Goal: Information Seeking & Learning: Find specific fact

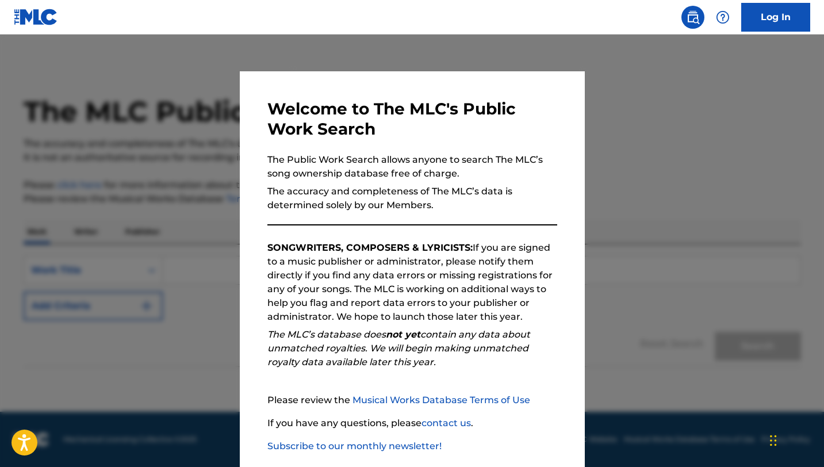
click at [633, 183] on div at bounding box center [412, 268] width 824 height 467
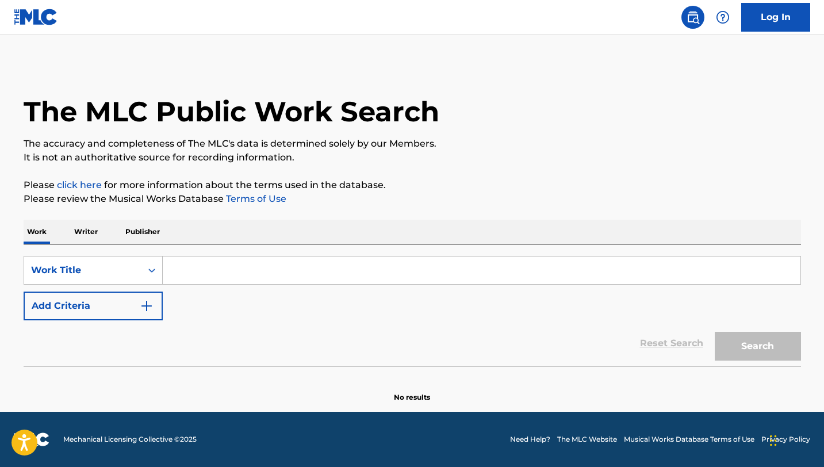
click at [273, 273] on input "Search Form" at bounding box center [482, 271] width 638 height 28
paste input "[PERSON_NAME]"
type input "[PERSON_NAME]"
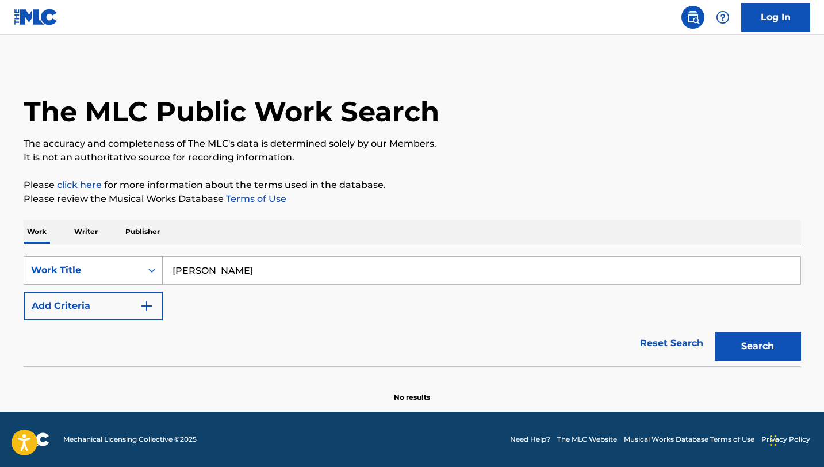
drag, startPoint x: 248, startPoint y: 277, endPoint x: 108, endPoint y: 260, distance: 141.9
click at [108, 260] on div "SearchWithCriteria34a710d5-2bd1-4101-b781-b3bdc31cab02 Work Title [PERSON_NAME]" at bounding box center [413, 270] width 778 height 29
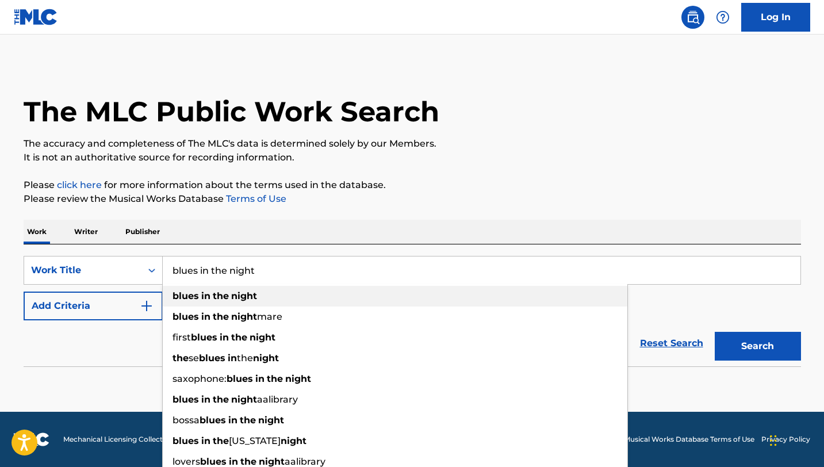
type input "blues in the night"
click at [251, 296] on strong "night" at bounding box center [244, 295] width 26 height 11
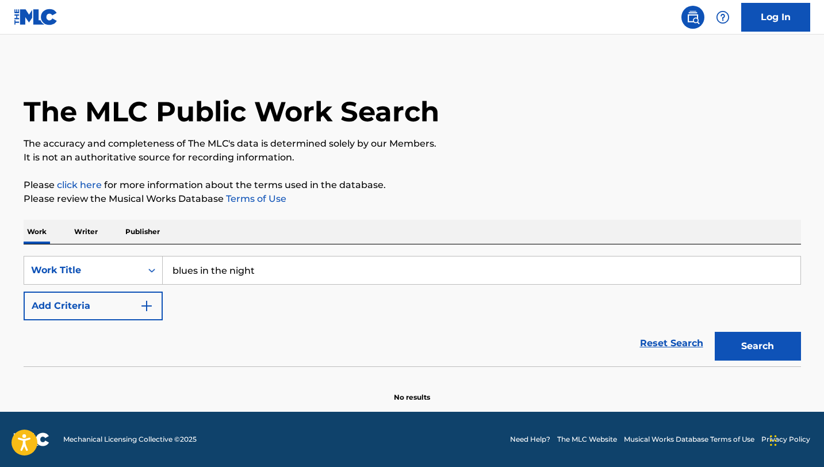
click at [153, 303] on button "Add Criteria" at bounding box center [93, 306] width 139 height 29
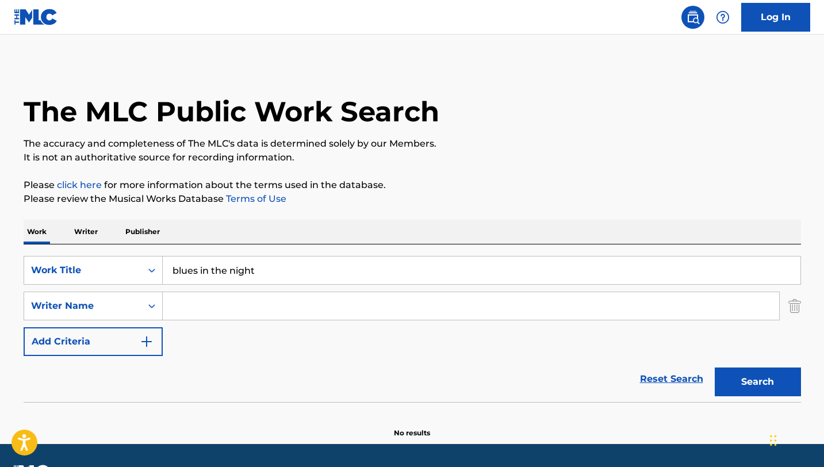
click at [228, 302] on input "Search Form" at bounding box center [471, 306] width 617 height 28
paste input "[PERSON_NAME]"
click at [785, 382] on button "Search" at bounding box center [758, 382] width 86 height 29
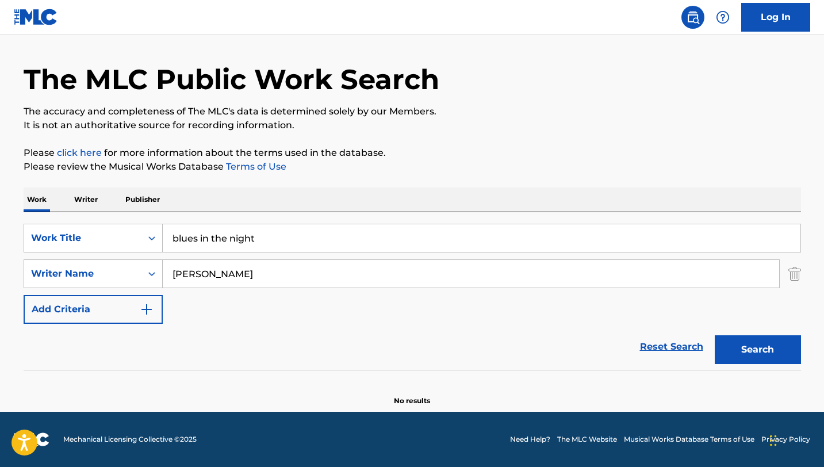
drag, startPoint x: 259, startPoint y: 277, endPoint x: 102, endPoint y: 255, distance: 159.1
click at [102, 255] on div "SearchWithCriteria34a710d5-2bd1-4101-b781-b3bdc31cab02 Work Title blues in the …" at bounding box center [413, 274] width 778 height 100
paste input "[PERSON_NAME]"
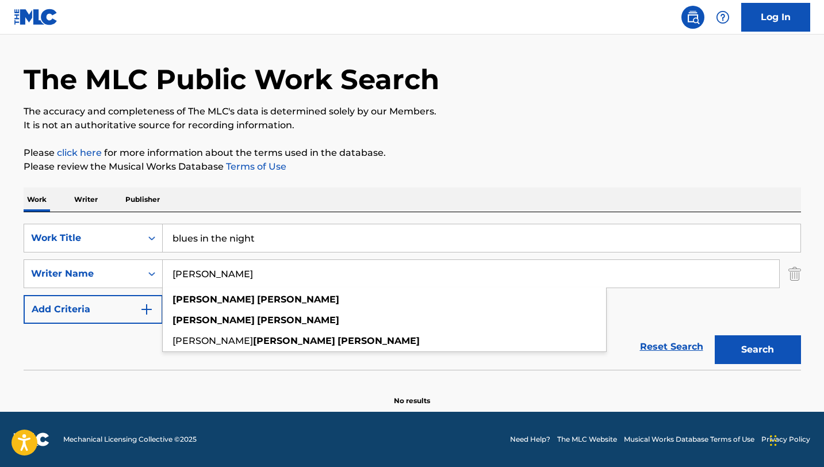
type input "[PERSON_NAME]"
click at [715, 335] on button "Search" at bounding box center [758, 349] width 86 height 29
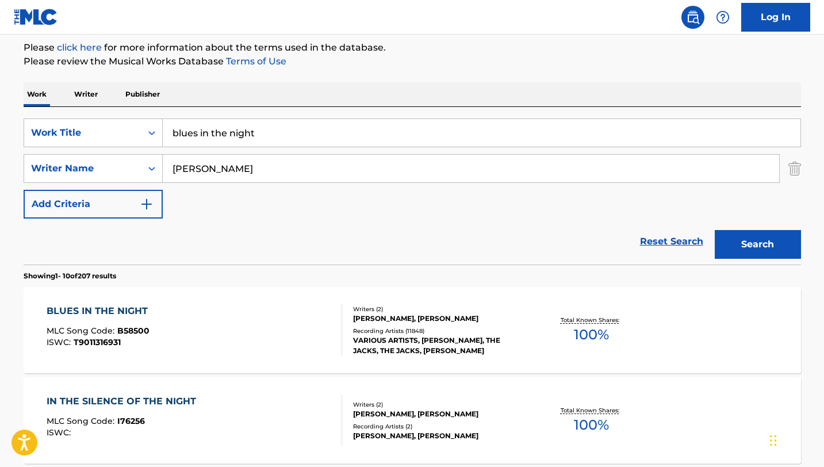
scroll to position [156, 0]
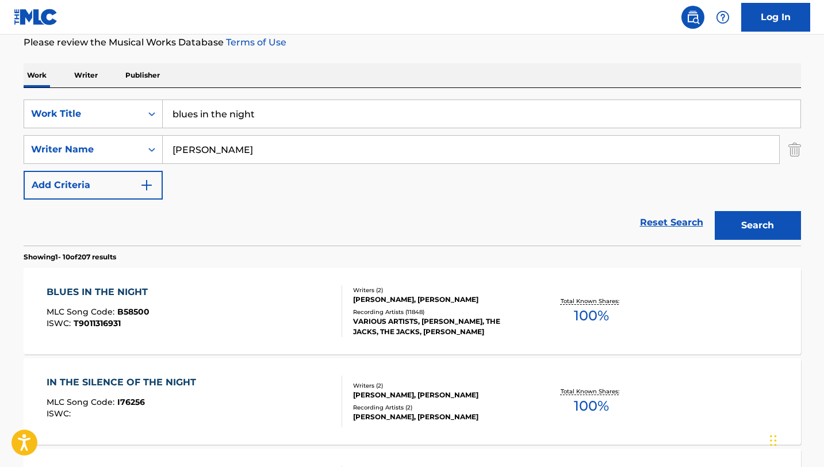
click at [238, 323] on div "BLUES IN THE NIGHT MLC Song Code : B58500 ISWC : T9011316931" at bounding box center [195, 311] width 296 height 52
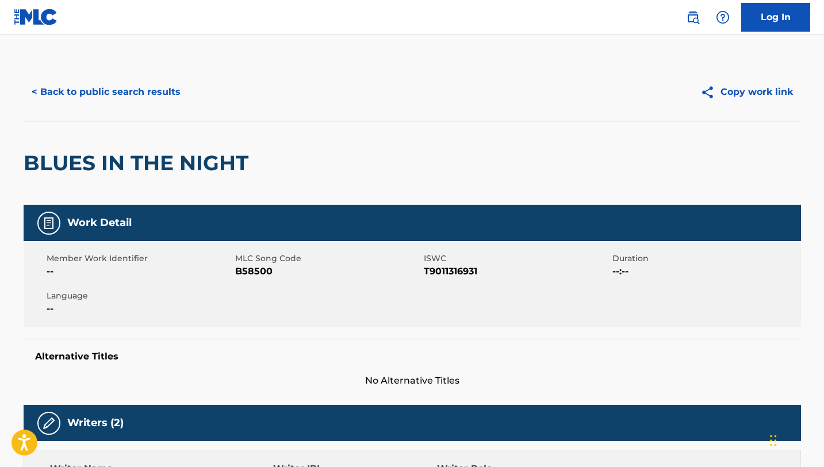
click at [119, 96] on button "< Back to public search results" at bounding box center [106, 92] width 165 height 29
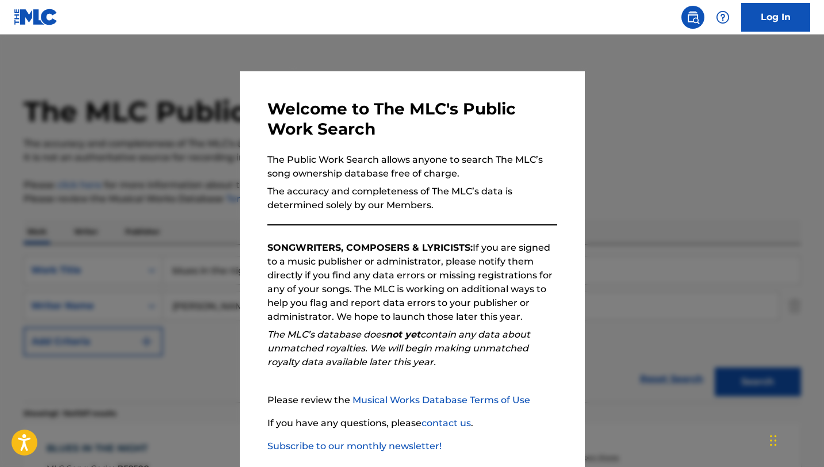
scroll to position [156, 0]
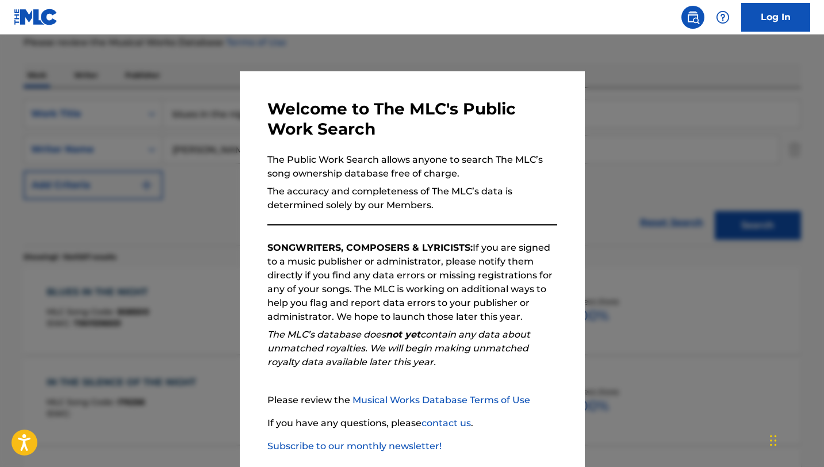
click at [190, 246] on div at bounding box center [412, 268] width 824 height 467
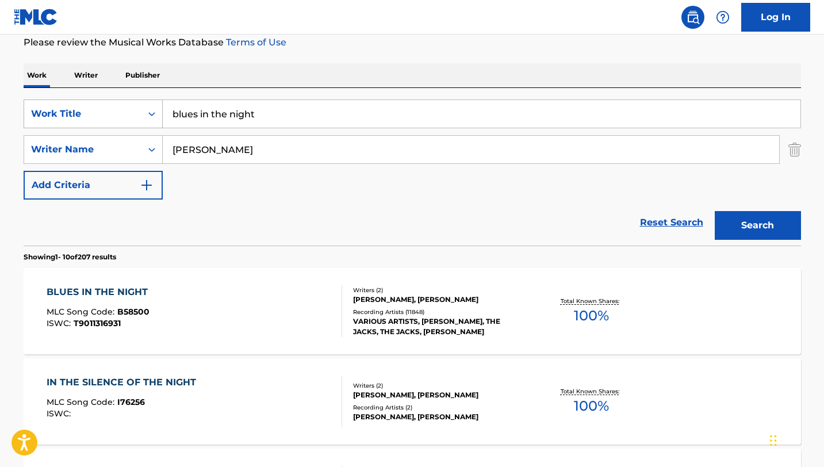
drag, startPoint x: 140, startPoint y: 110, endPoint x: 63, endPoint y: 100, distance: 77.3
click at [63, 100] on div "SearchWithCriteria34a710d5-2bd1-4101-b781-b3bdc31cab02 Work Title blues in the …" at bounding box center [413, 114] width 778 height 29
paste input "BEGUIN THE BEGUINE"
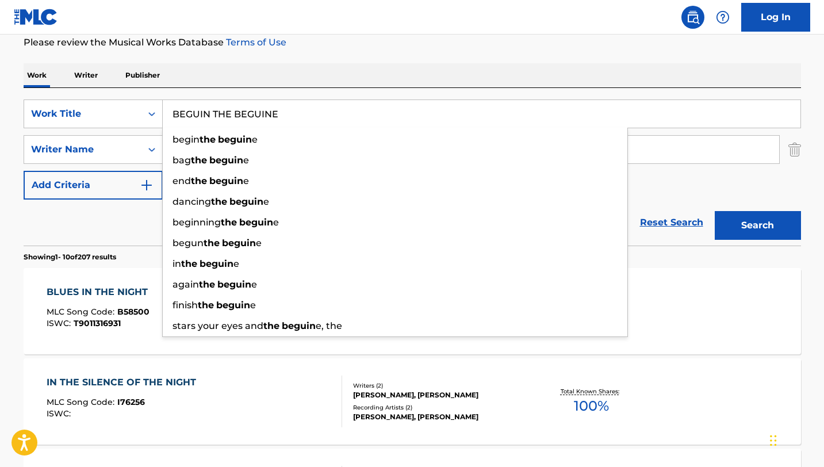
type input "BEGUIN THE BEGUINE"
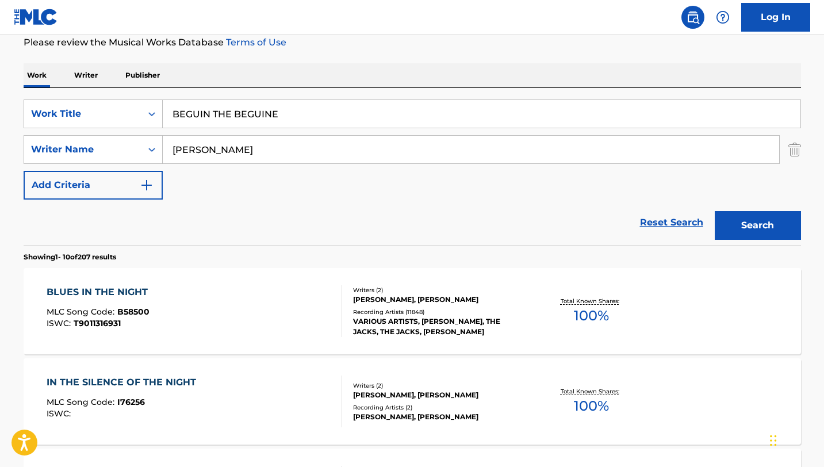
drag, startPoint x: 252, startPoint y: 148, endPoint x: 102, endPoint y: 137, distance: 150.6
click at [102, 137] on div "SearchWithCriteria6b497c03-d2ab-4edd-842c-403305338df6 Writer Name [PERSON_NAME]" at bounding box center [413, 149] width 778 height 29
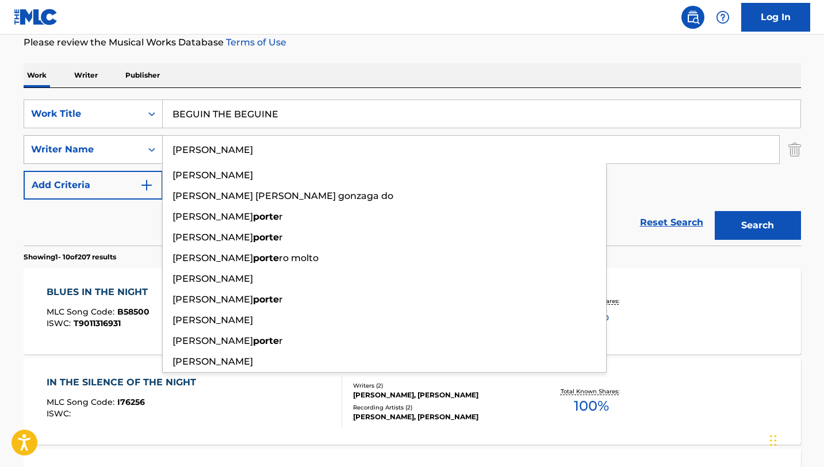
type input "[PERSON_NAME]"
click at [715, 211] on button "Search" at bounding box center [758, 225] width 86 height 29
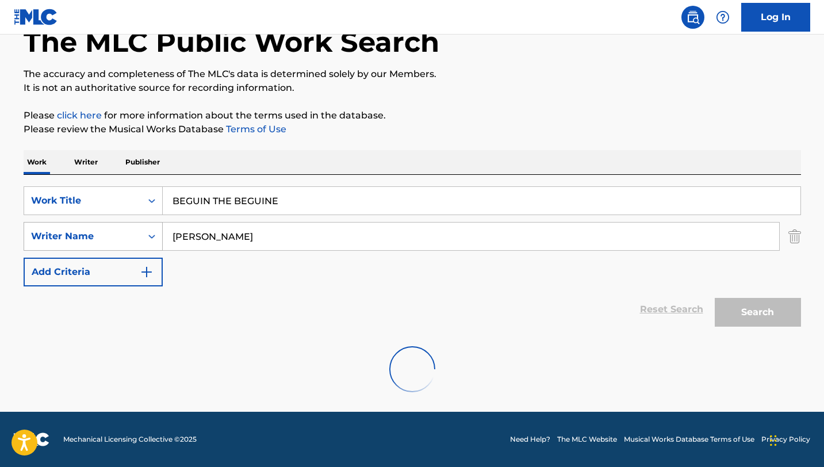
scroll to position [70, 0]
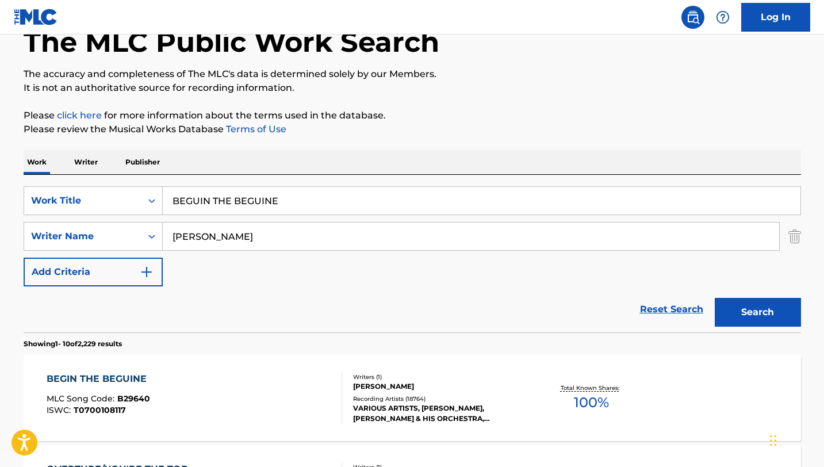
click at [595, 155] on div "Work Writer Publisher" at bounding box center [413, 162] width 778 height 24
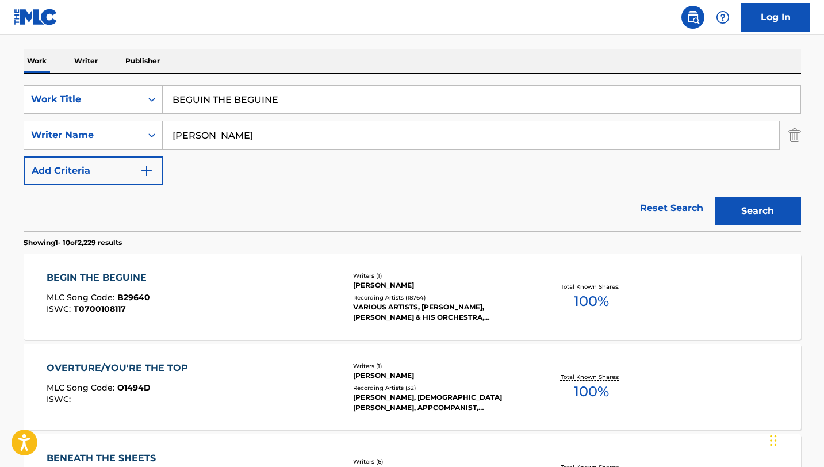
scroll to position [186, 0]
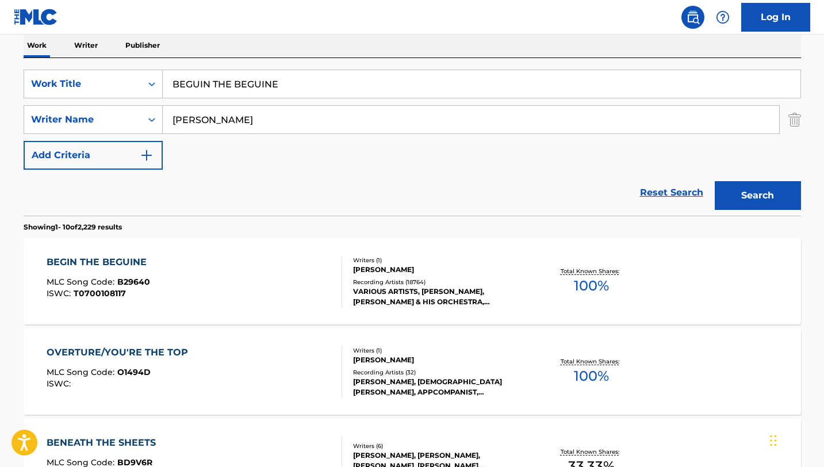
click at [227, 297] on div "BEGIN THE BEGUINE MLC Song Code : B29640 ISWC : T0700108117" at bounding box center [195, 281] width 296 height 52
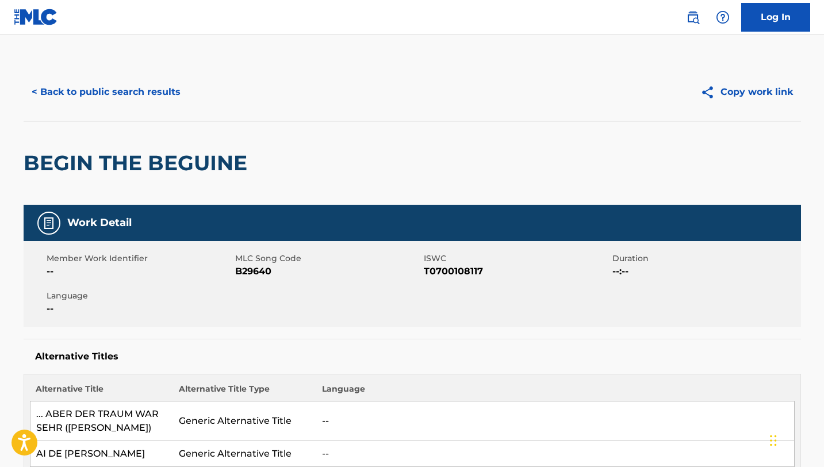
click at [53, 104] on button "< Back to public search results" at bounding box center [106, 92] width 165 height 29
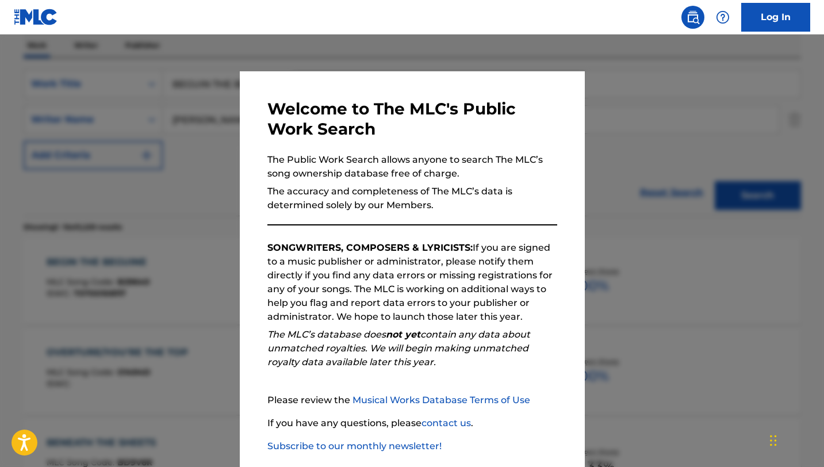
click at [678, 219] on div at bounding box center [412, 268] width 824 height 467
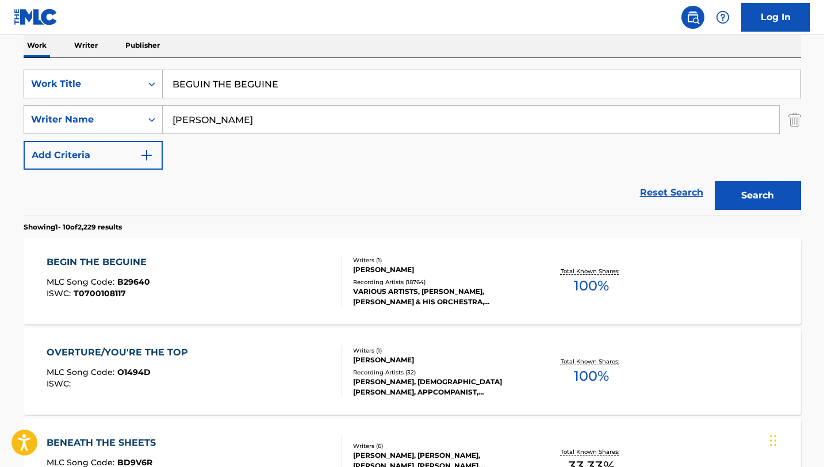
drag, startPoint x: 321, startPoint y: 83, endPoint x: 125, endPoint y: 69, distance: 196.6
click at [125, 70] on div "SearchWithCriteria34a710d5-2bd1-4101-b781-b3bdc31cab02 Work Title BEGUIN THE BE…" at bounding box center [413, 84] width 778 height 29
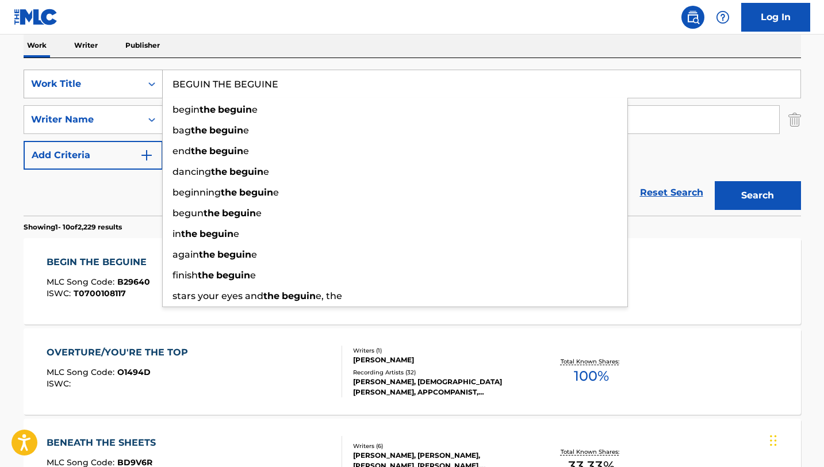
paste input "IN THE WEE SMALL HOURS OF THE MORNING"
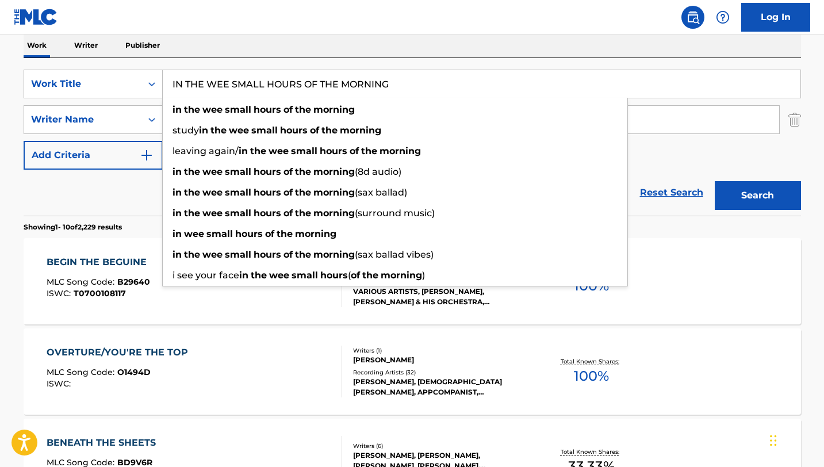
type input "IN THE WEE SMALL HOURS OF THE MORNING"
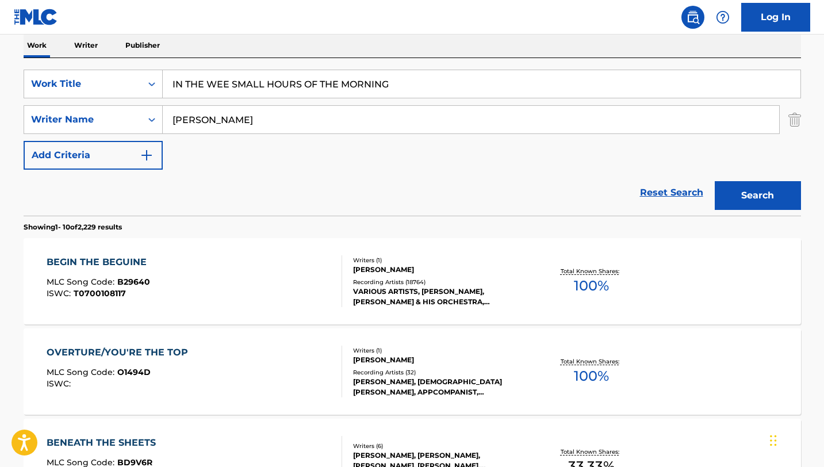
click at [436, 34] on nav "Log In" at bounding box center [412, 17] width 824 height 35
drag, startPoint x: 256, startPoint y: 117, endPoint x: 124, endPoint y: 105, distance: 132.3
click at [124, 105] on div "SearchWithCriteria6b497c03-d2ab-4edd-842c-403305338df6 Writer Name [PERSON_NAME]" at bounding box center [413, 119] width 778 height 29
click at [715, 181] on button "Search" at bounding box center [758, 195] width 86 height 29
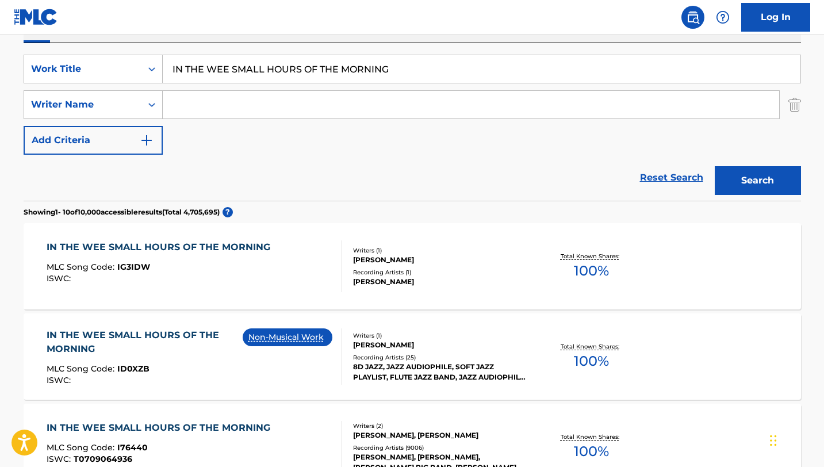
scroll to position [204, 0]
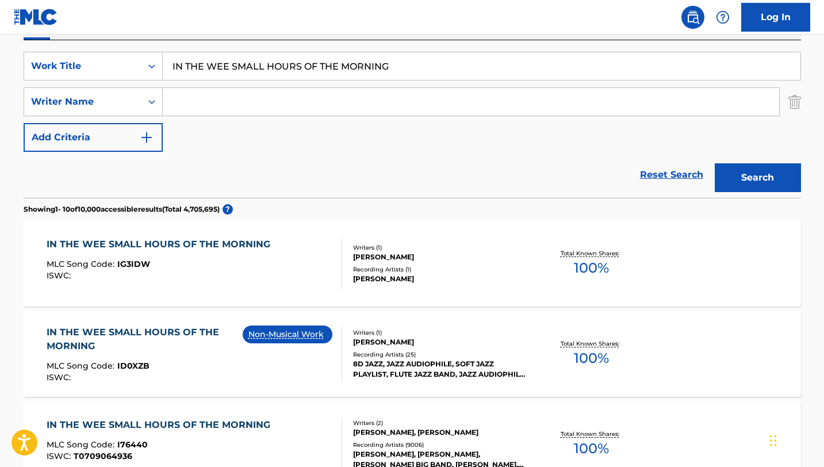
click at [284, 273] on div "IN THE WEE SMALL HOURS OF THE MORNING MLC Song Code : IG3IDW ISWC :" at bounding box center [195, 264] width 296 height 52
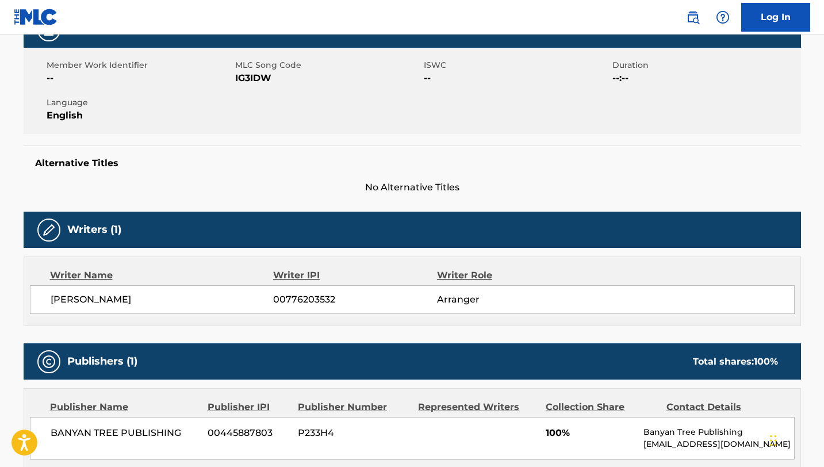
scroll to position [215, 0]
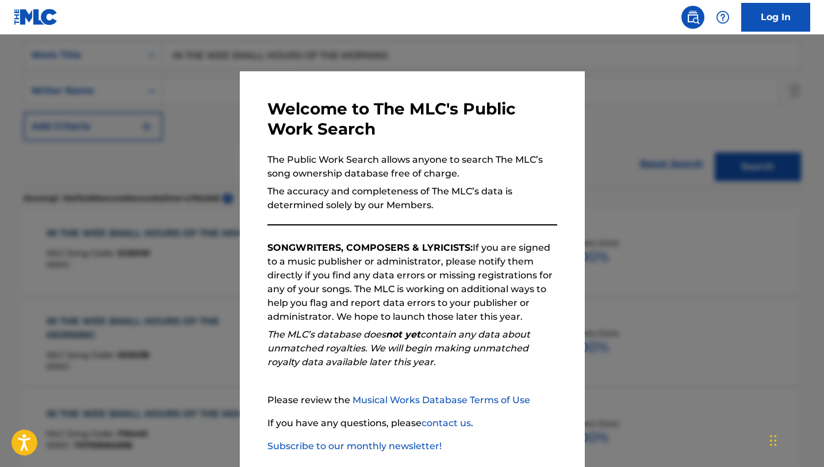
scroll to position [204, 0]
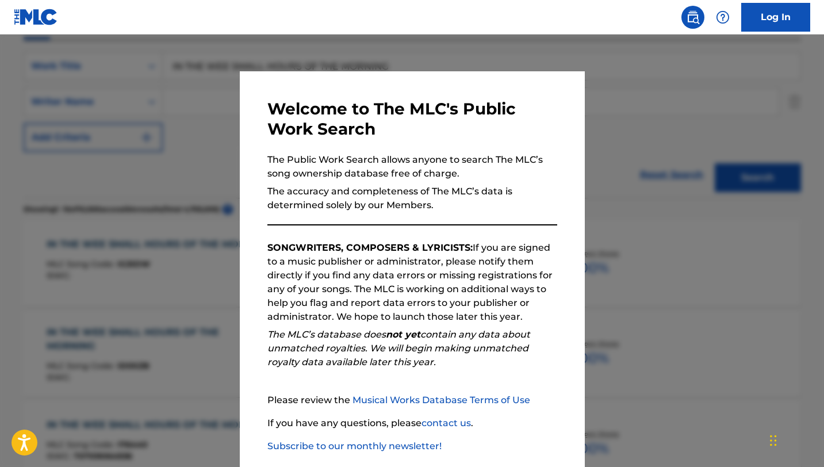
click at [677, 260] on div at bounding box center [412, 268] width 824 height 467
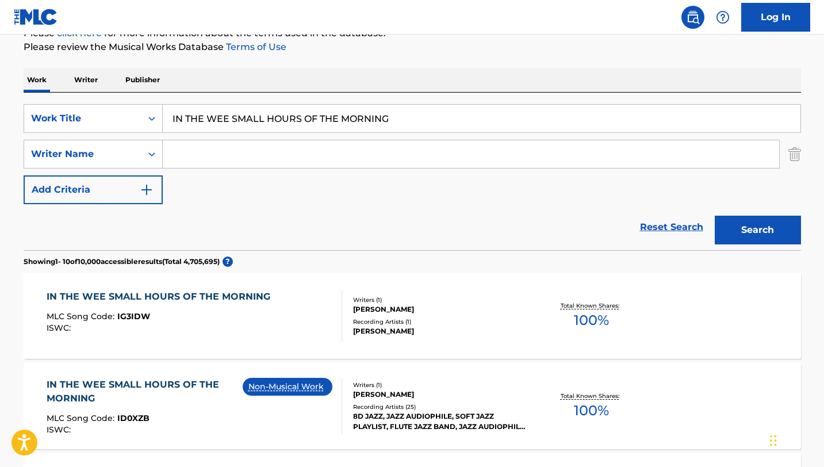
scroll to position [80, 0]
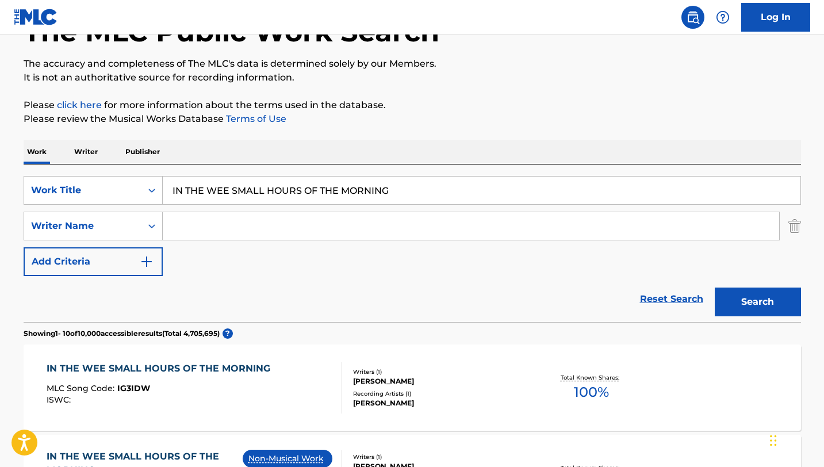
click at [265, 216] on input "Search Form" at bounding box center [471, 226] width 617 height 28
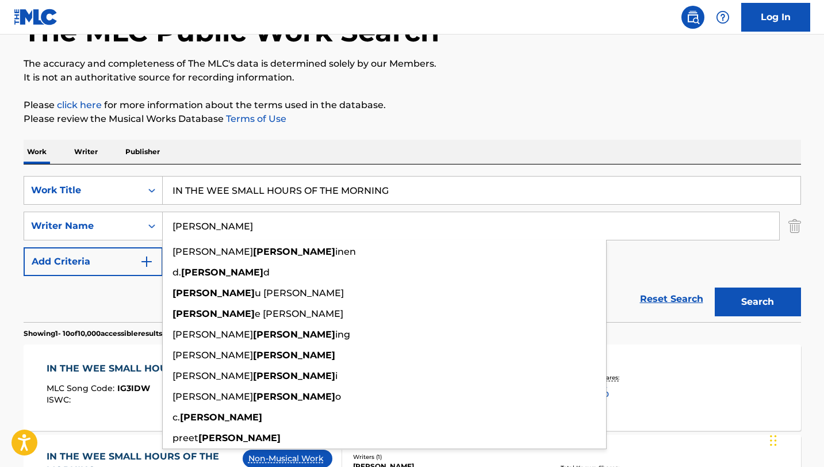
type input "[PERSON_NAME]"
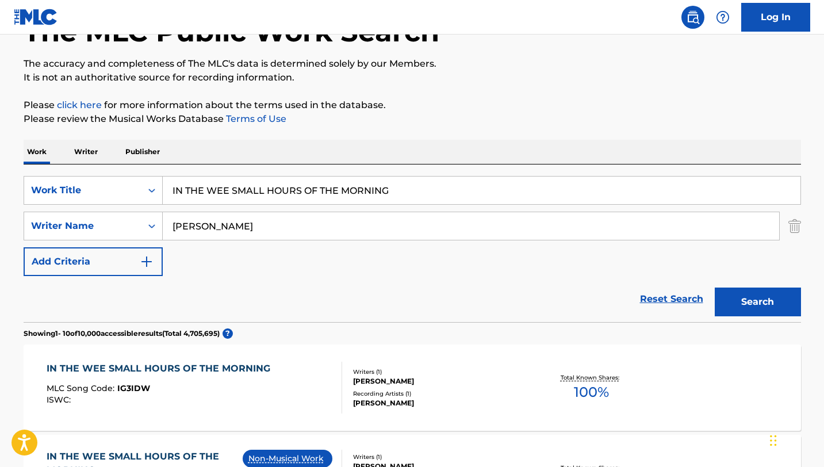
click at [761, 302] on button "Search" at bounding box center [758, 302] width 86 height 29
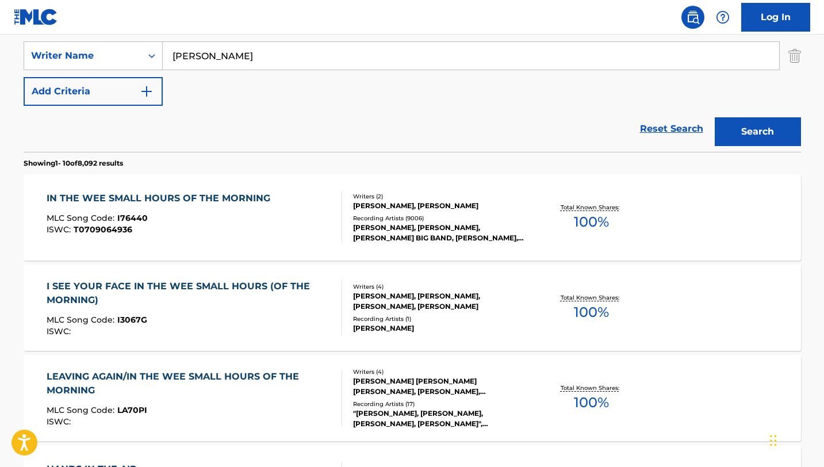
scroll to position [251, 0]
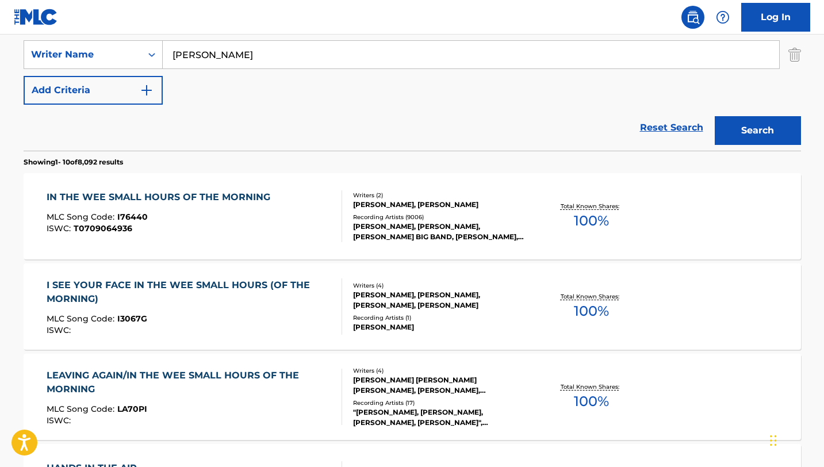
click at [170, 193] on div "IN THE WEE SMALL HOURS OF THE MORNING" at bounding box center [161, 197] width 229 height 14
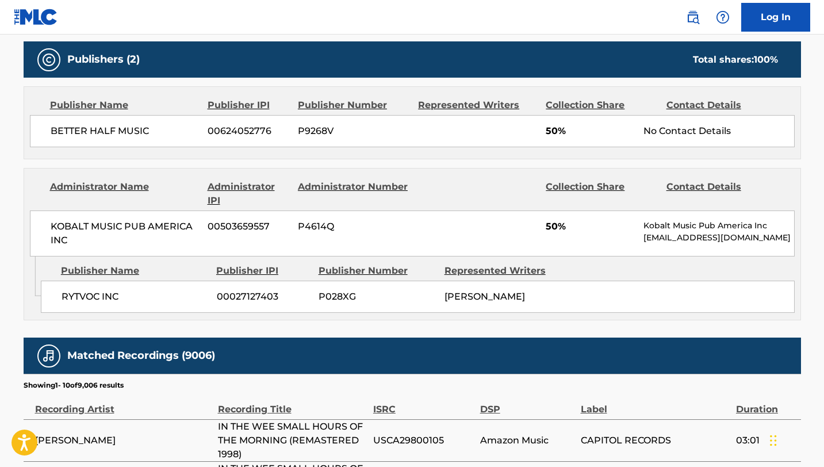
scroll to position [656, 0]
